Goal: Information Seeking & Learning: Learn about a topic

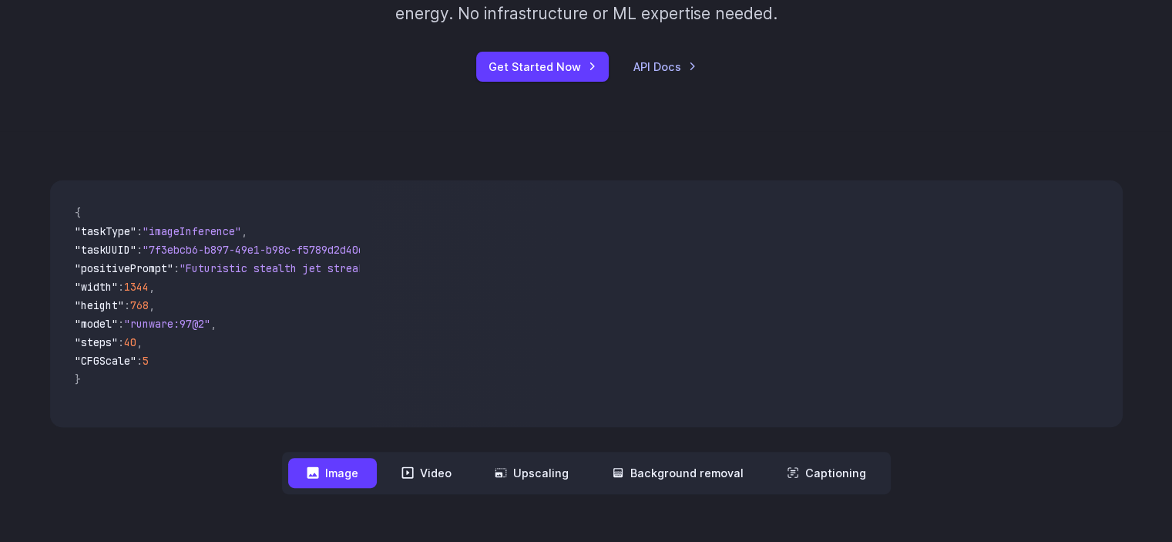
click at [247, 270] on span ""Futuristic stealth jet streaking through a neon-lit cityscape with glowing pur…" at bounding box center [459, 268] width 561 height 14
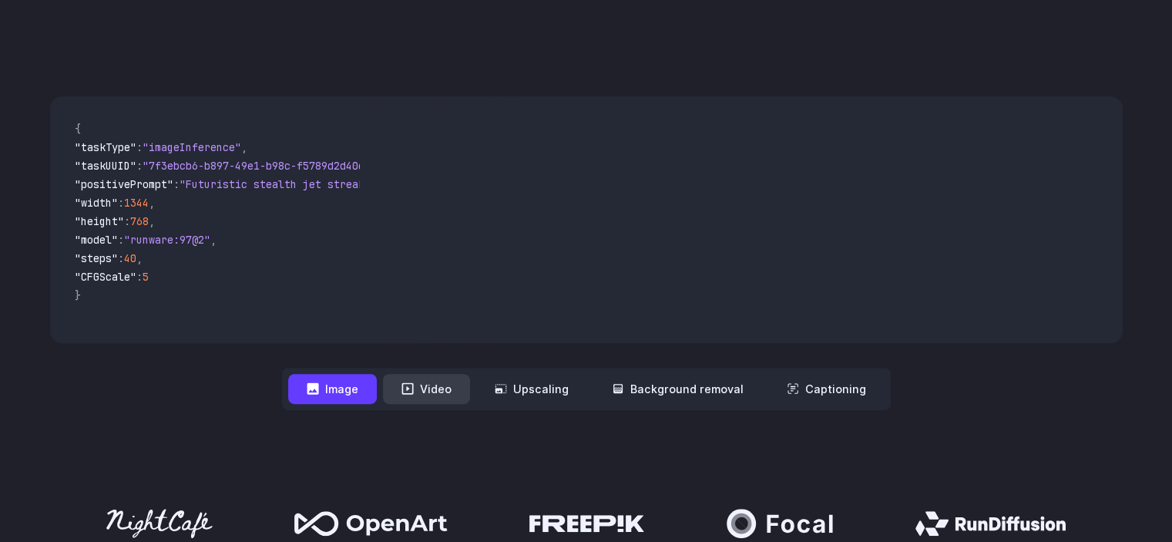
click at [444, 374] on button "Video" at bounding box center [426, 389] width 87 height 30
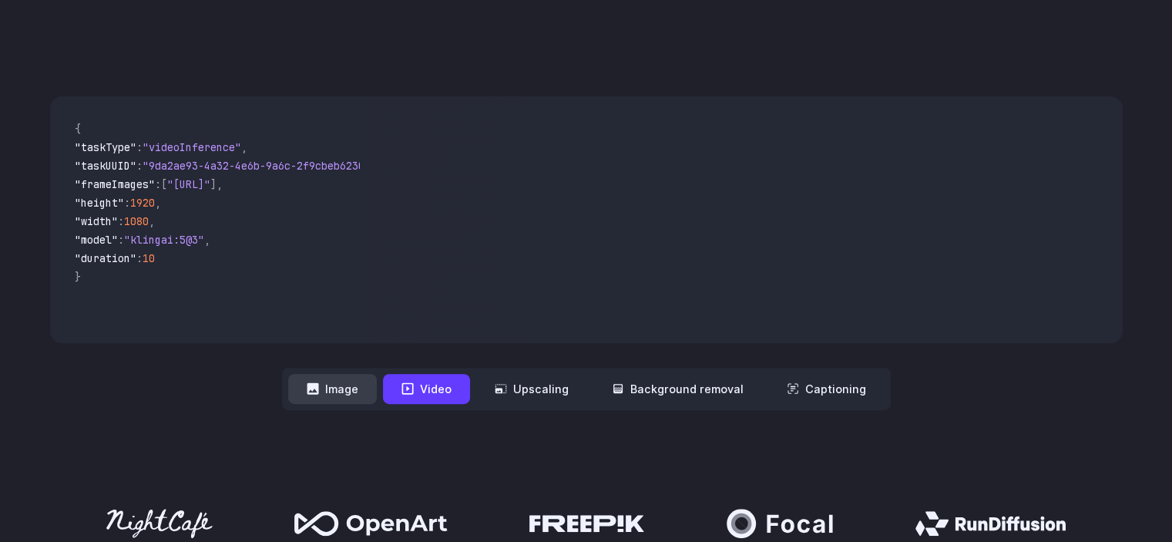
click at [339, 392] on button "Image" at bounding box center [332, 389] width 89 height 30
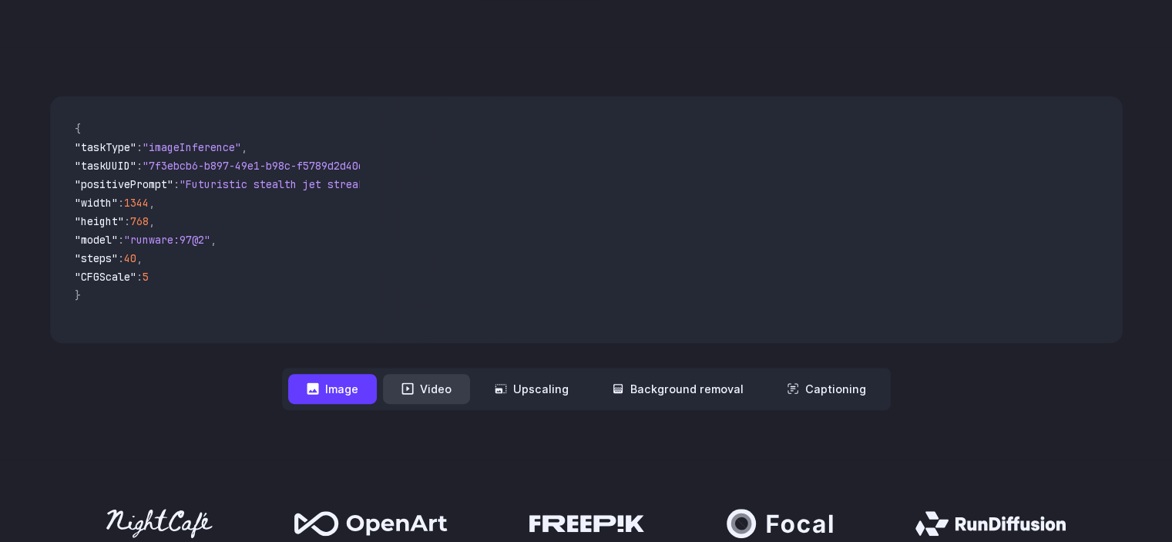
click at [432, 381] on button "Video" at bounding box center [426, 389] width 87 height 30
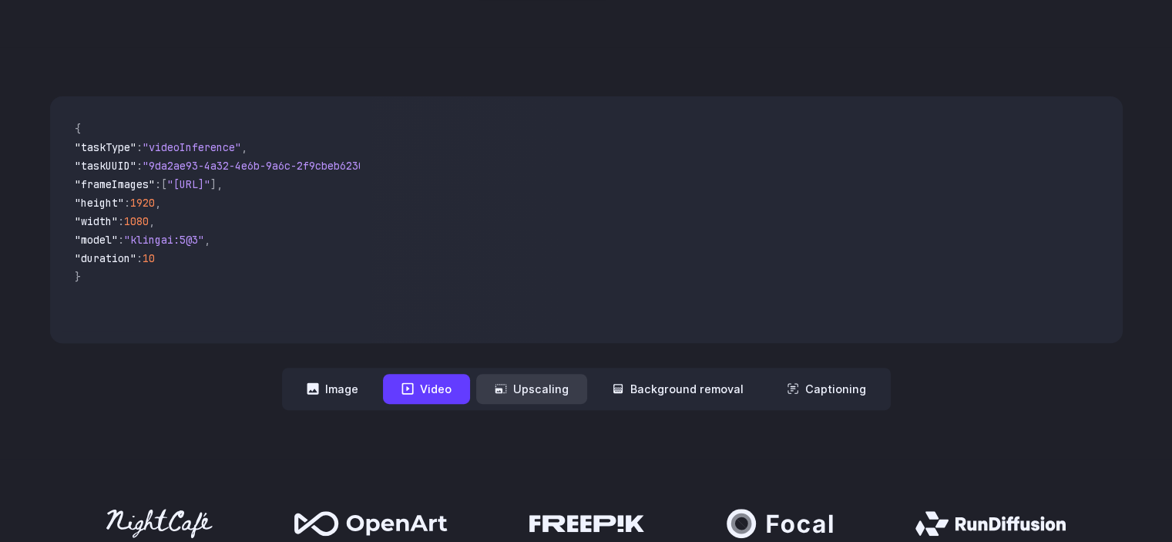
click at [511, 387] on button "Upscaling" at bounding box center [531, 389] width 111 height 30
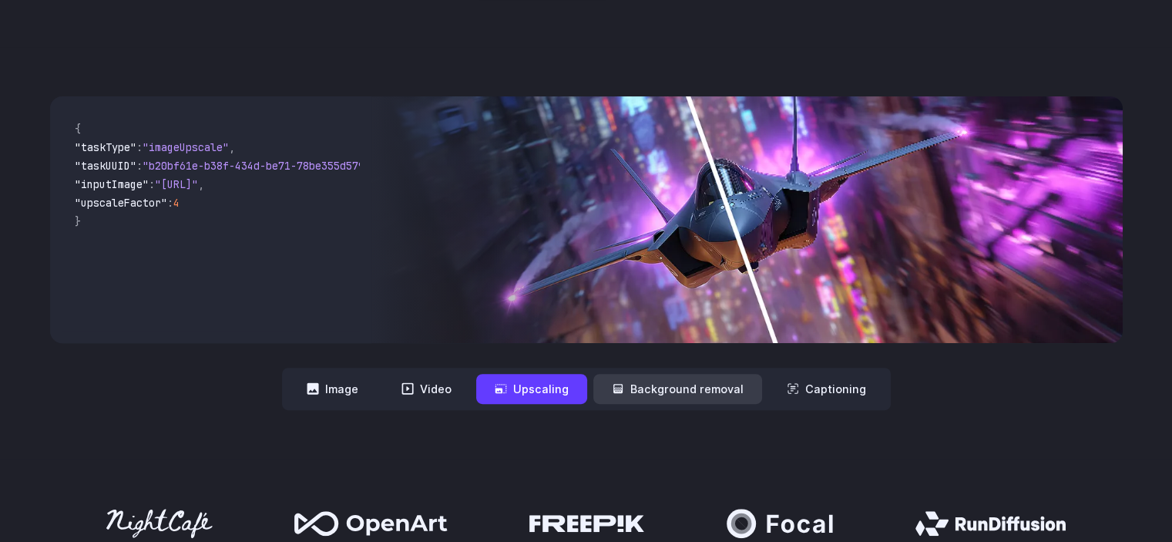
click at [659, 385] on button "Background removal" at bounding box center [677, 389] width 169 height 30
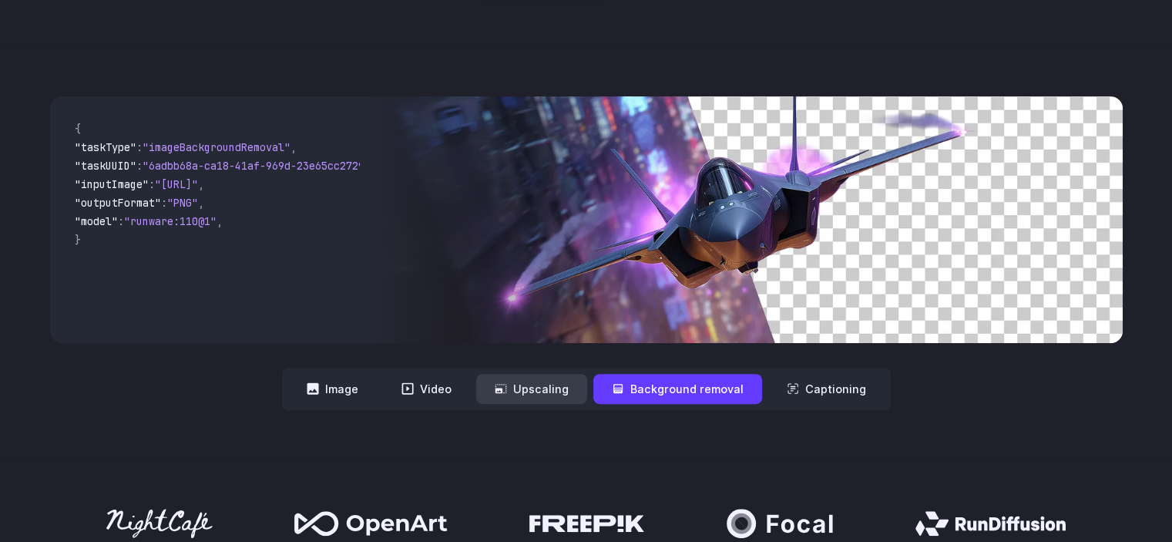
click at [537, 377] on button "Upscaling" at bounding box center [531, 389] width 111 height 30
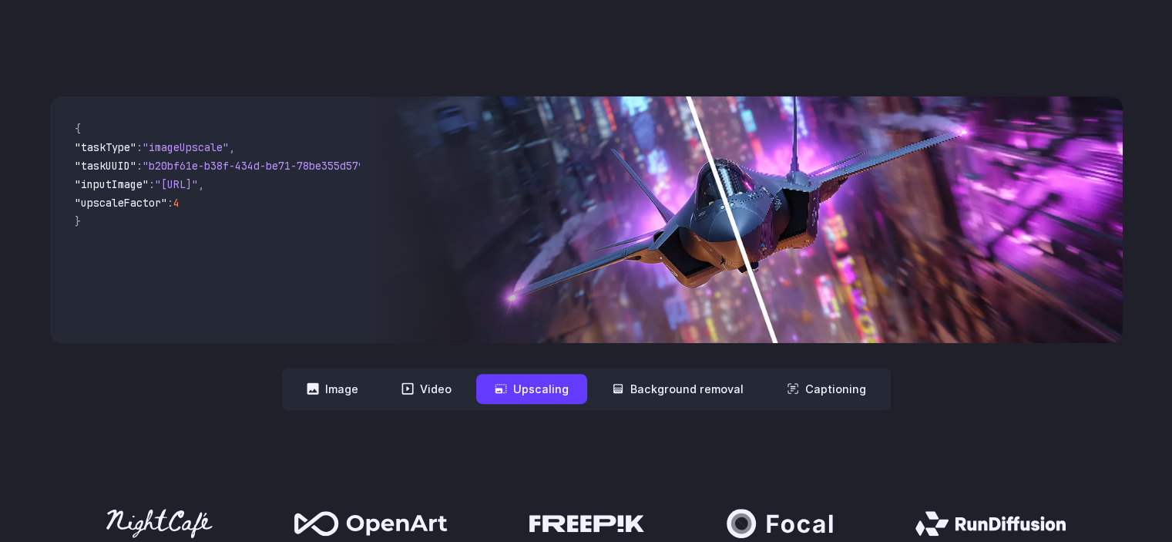
click at [696, 372] on nav "**********" at bounding box center [586, 388] width 609 height 42
click at [697, 381] on button "Background removal" at bounding box center [677, 389] width 169 height 30
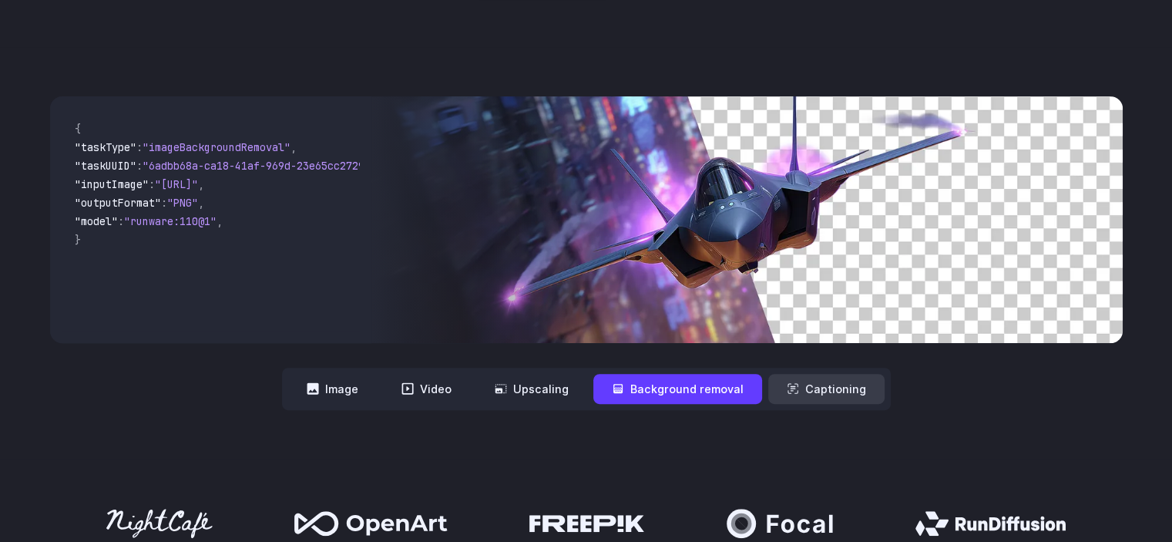
click at [807, 389] on button "Captioning" at bounding box center [826, 389] width 116 height 30
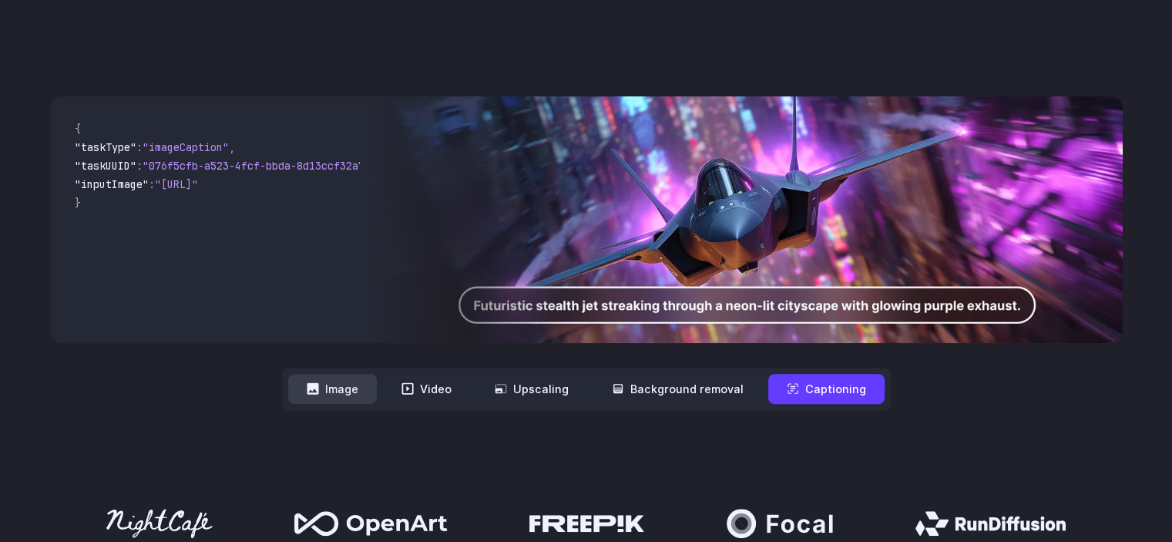
click at [350, 384] on button "Image" at bounding box center [332, 389] width 89 height 30
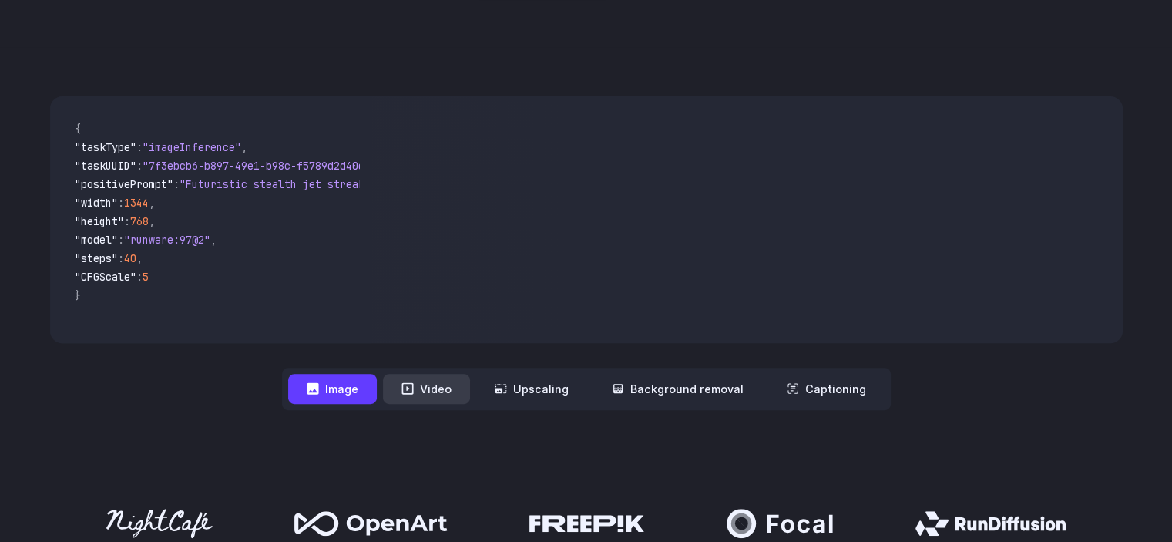
click at [428, 386] on button "Video" at bounding box center [426, 389] width 87 height 30
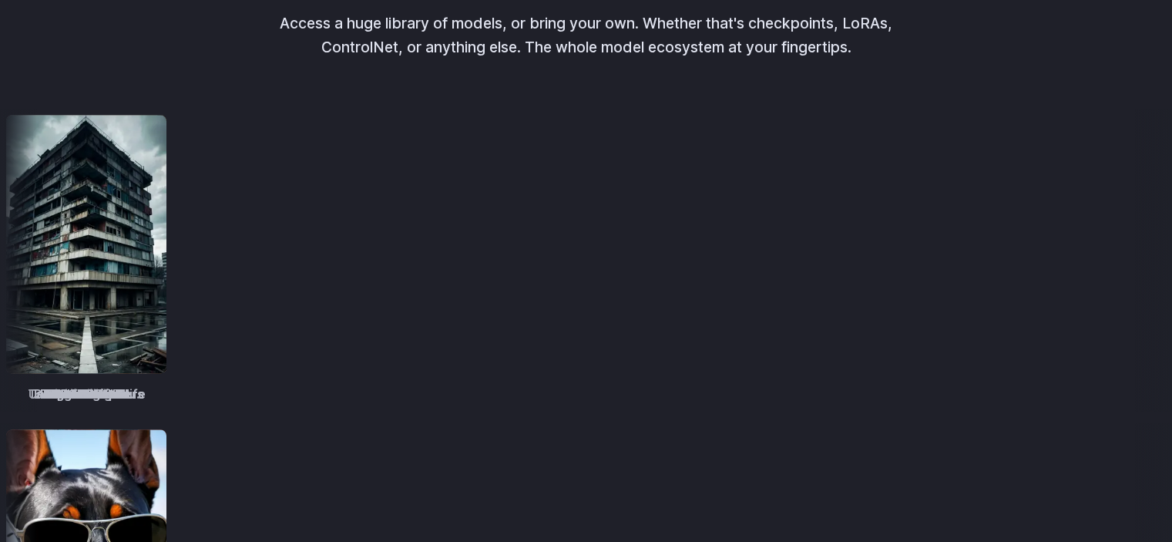
scroll to position [1849, 0]
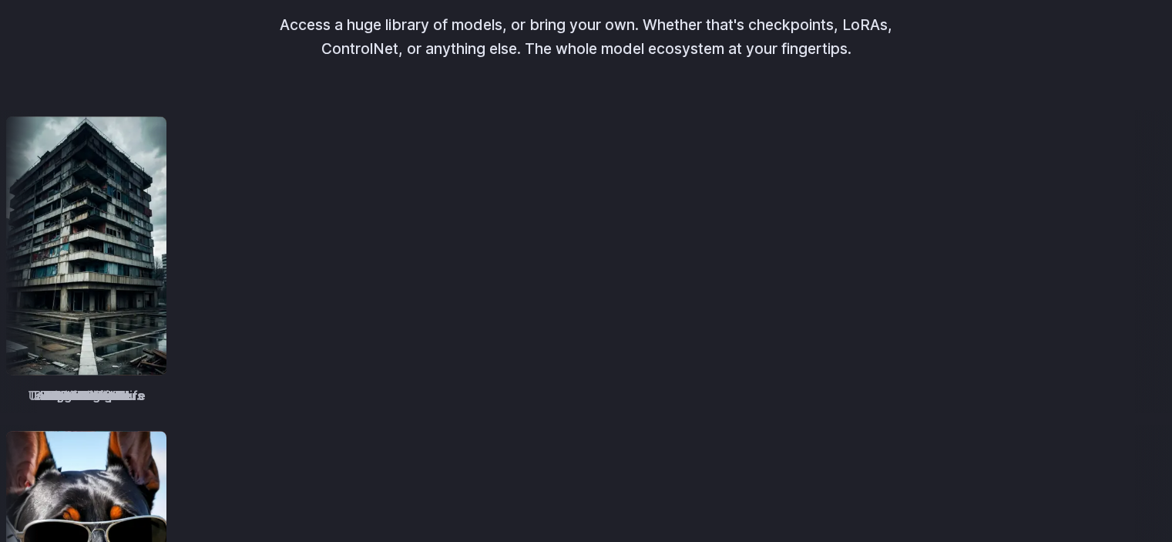
drag, startPoint x: 414, startPoint y: 282, endPoint x: 494, endPoint y: 274, distance: 79.7
click at [494, 274] on div "TrueSketch Detail Tweaker Tales of Digital Life MOHAWK Unstable Diffusers Pictu…" at bounding box center [586, 261] width 1172 height 302
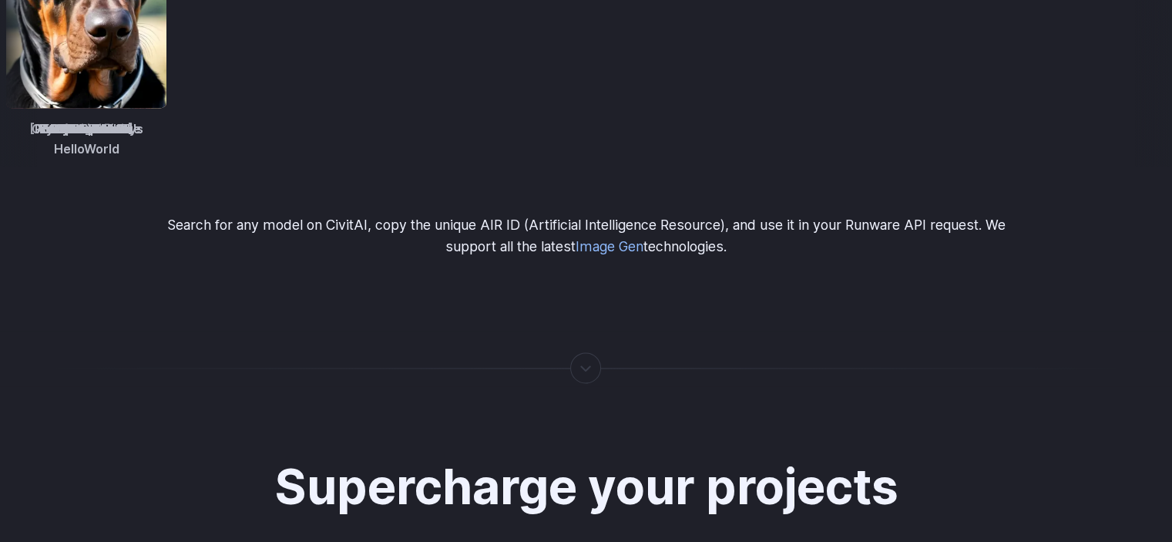
scroll to position [2490, 0]
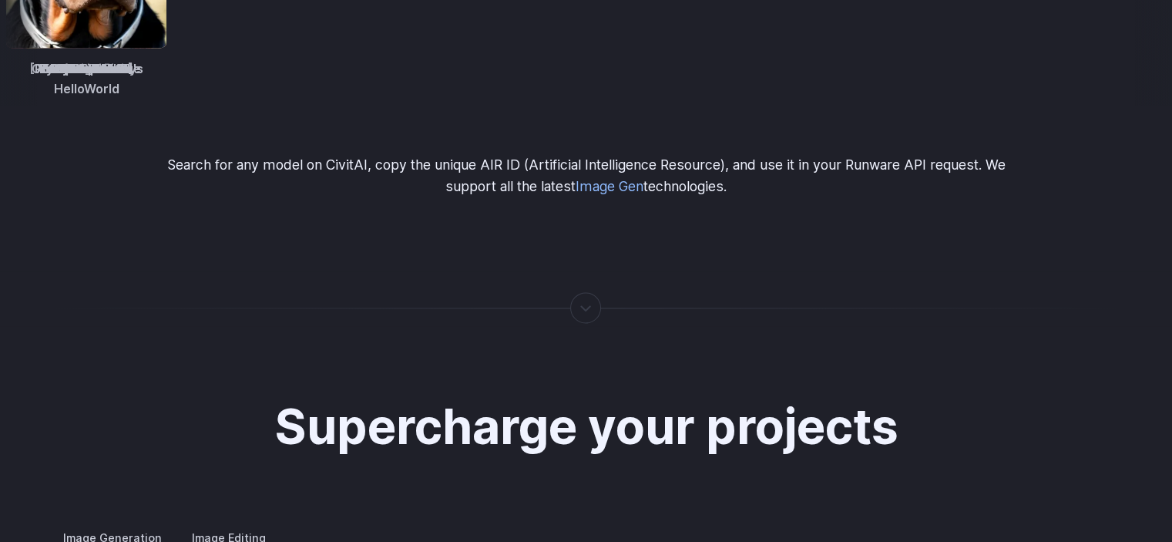
click at [587, 307] on div at bounding box center [586, 307] width 2 height 0
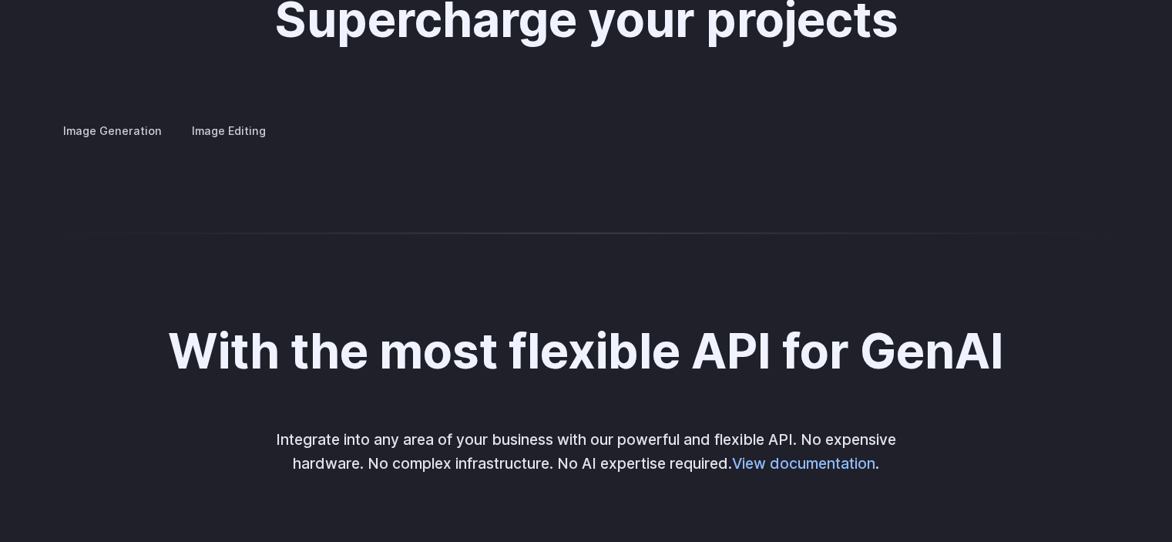
scroll to position [2899, 0]
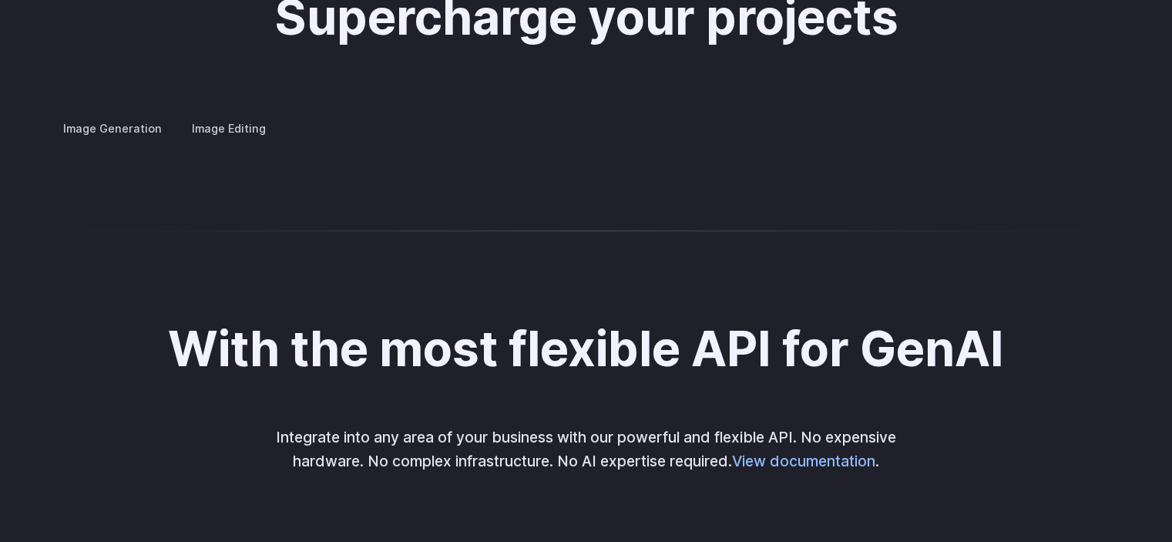
click at [0, 0] on summary "Custom avatars" at bounding box center [0, 0] width 0 height 0
click at [0, 0] on summary "Concept design" at bounding box center [0, 0] width 0 height 0
